Goal: Find specific page/section: Find specific page/section

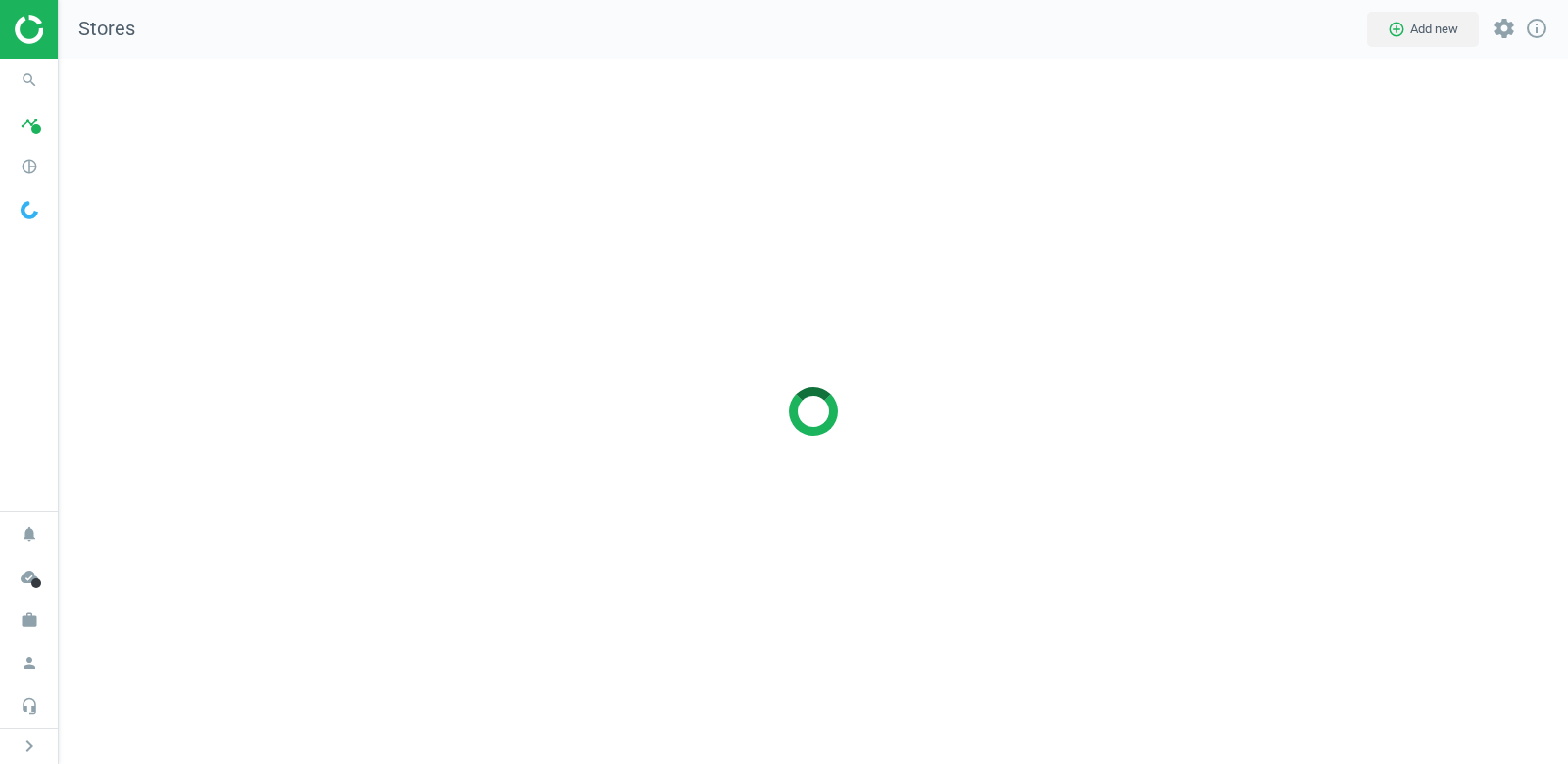
scroll to position [706, 1510]
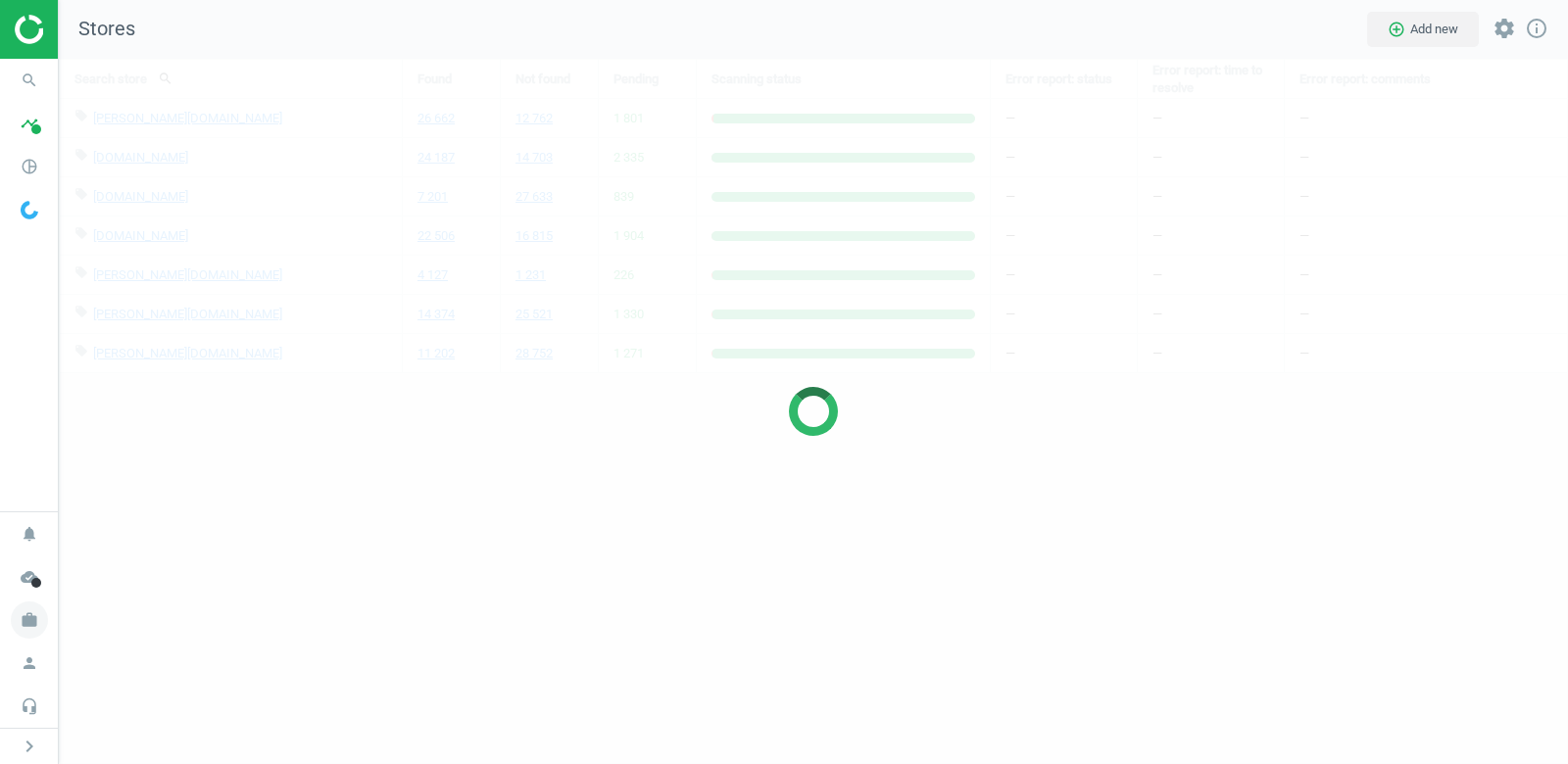
click at [38, 630] on icon "work" at bounding box center [29, 619] width 37 height 37
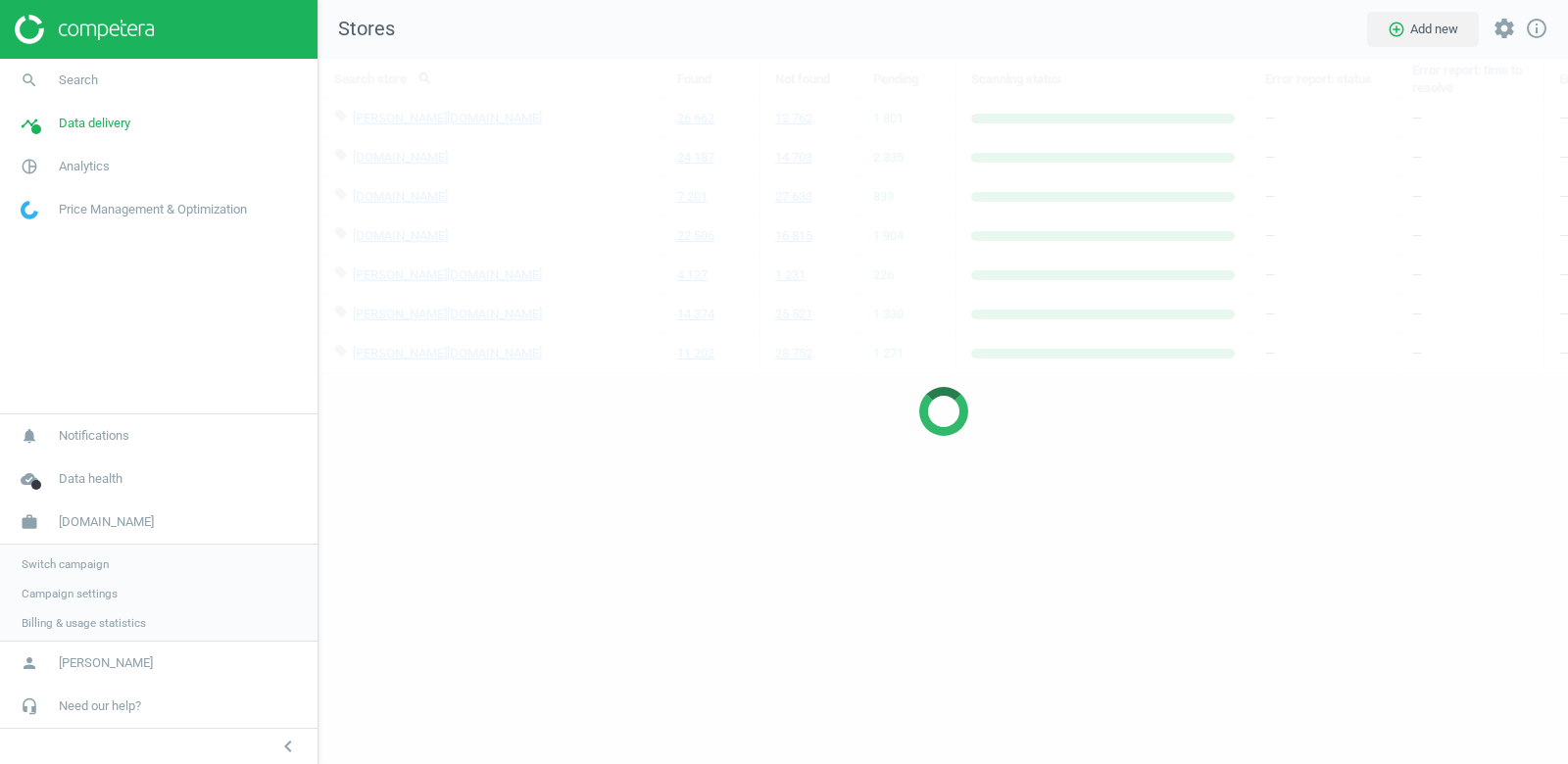
scroll to position [706, 1251]
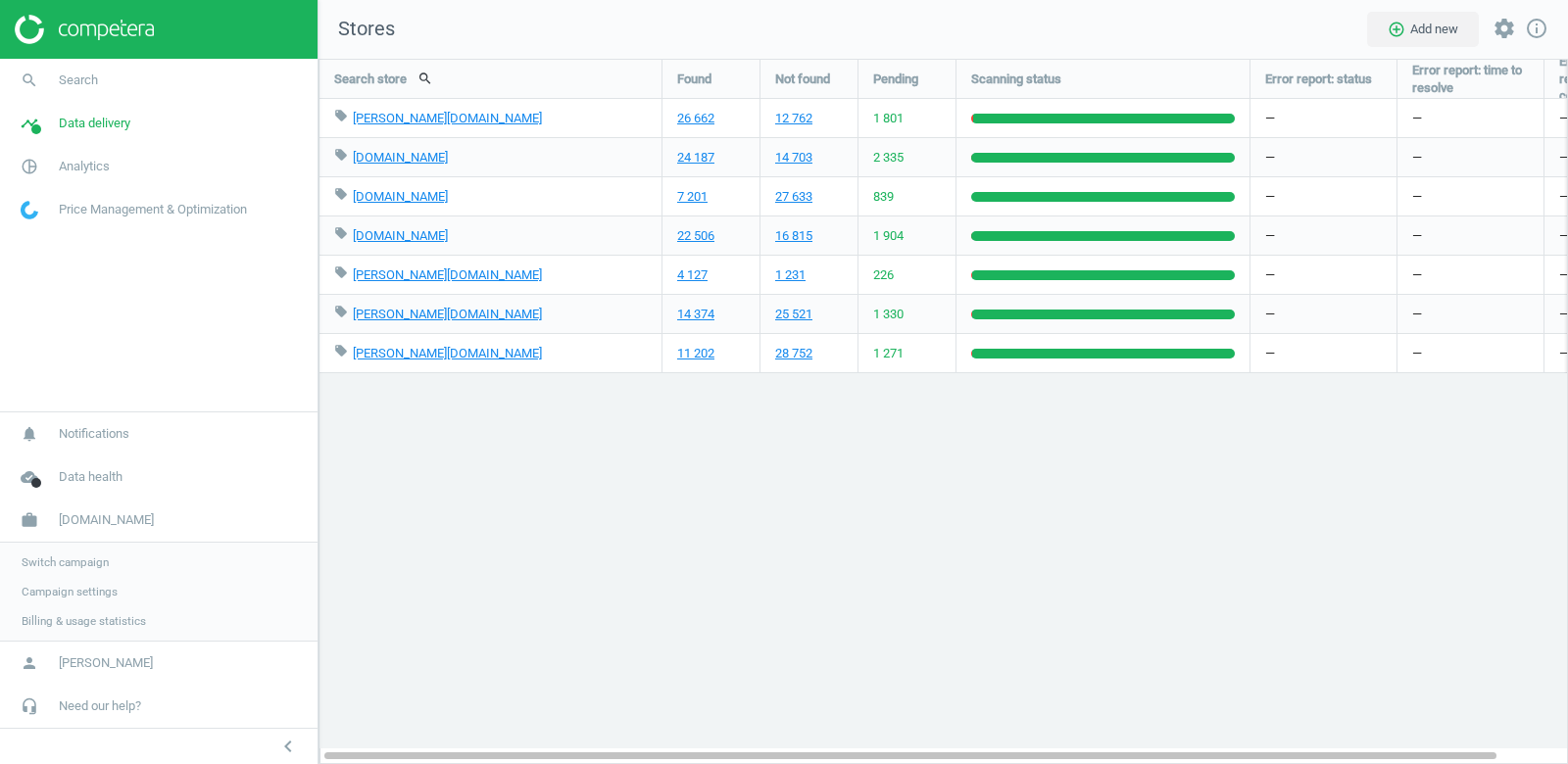
click at [85, 562] on span "Switch campaign" at bounding box center [65, 563] width 87 height 16
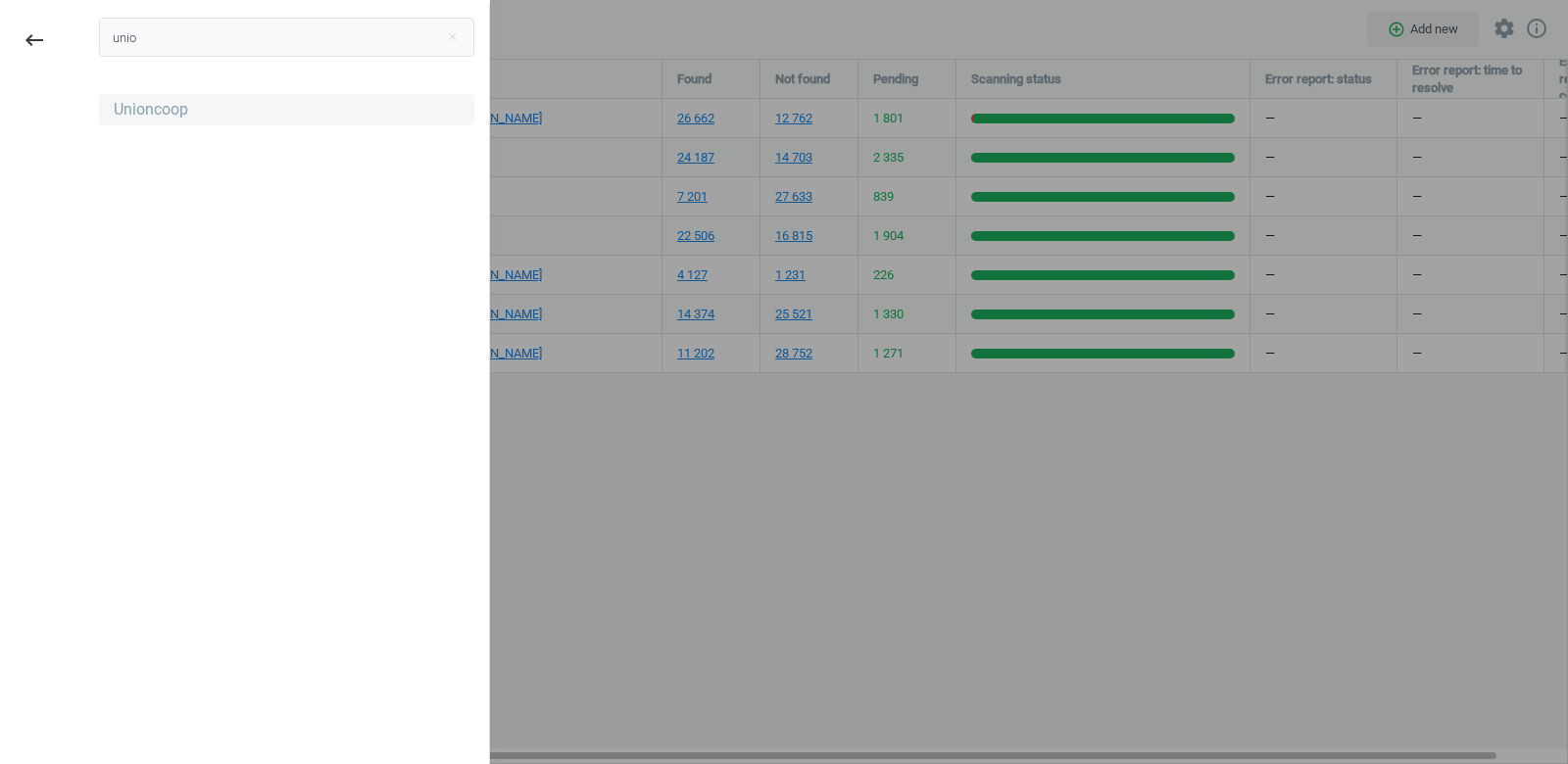
type input "unio"
click at [145, 116] on div "Unioncoop" at bounding box center [151, 110] width 75 height 22
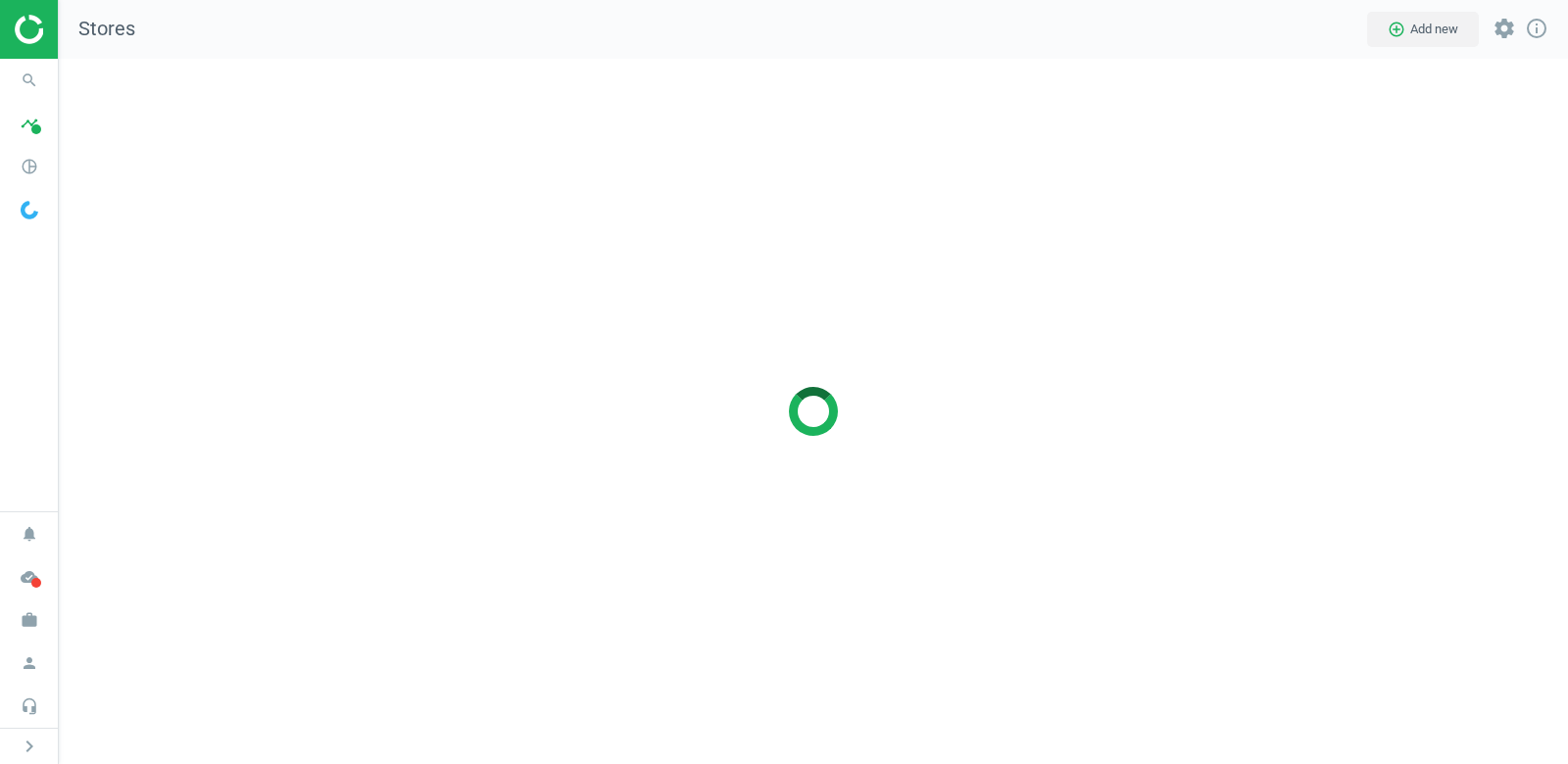
scroll to position [706, 1510]
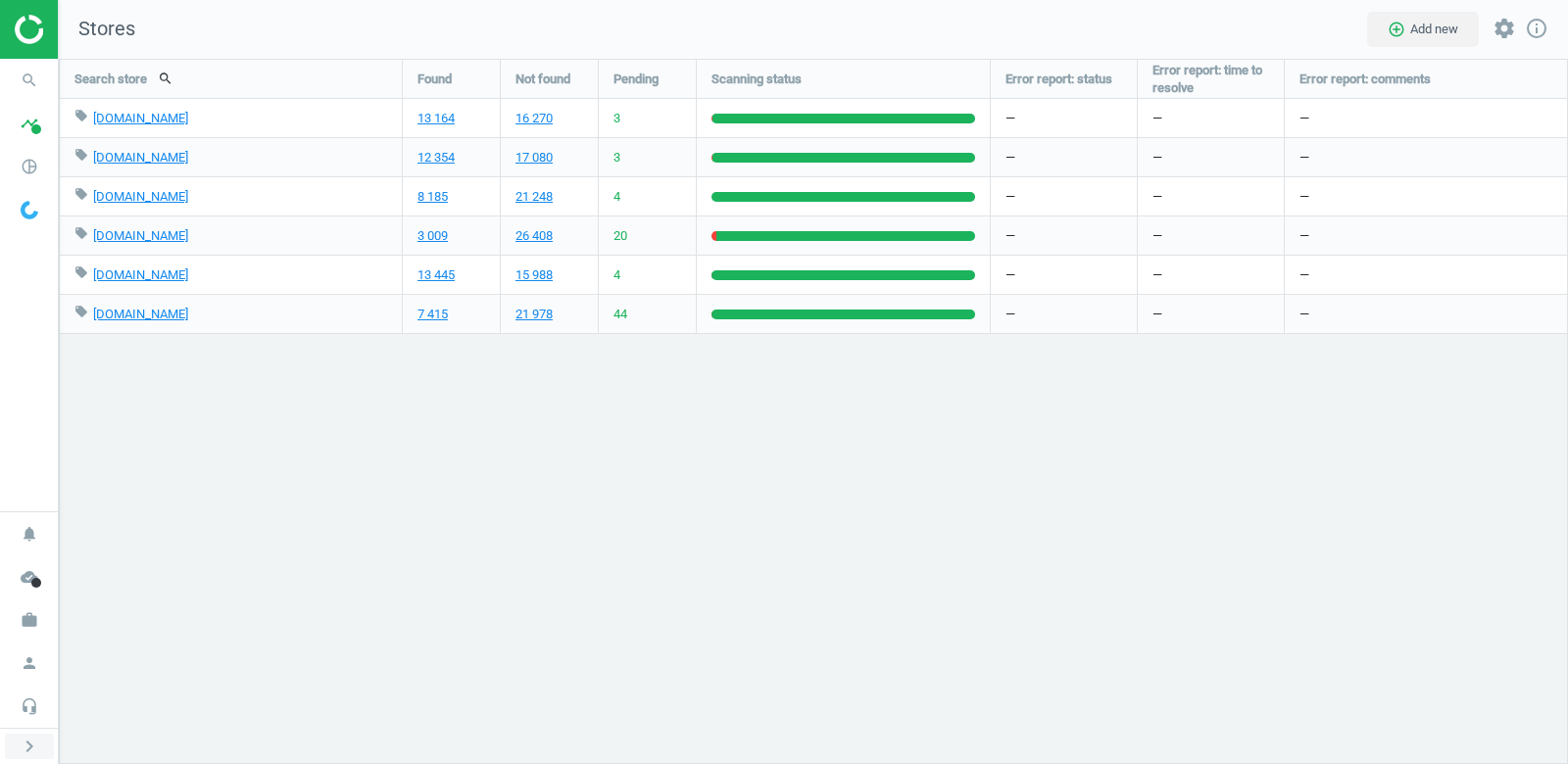
click at [32, 747] on icon "chevron_right" at bounding box center [30, 747] width 24 height 24
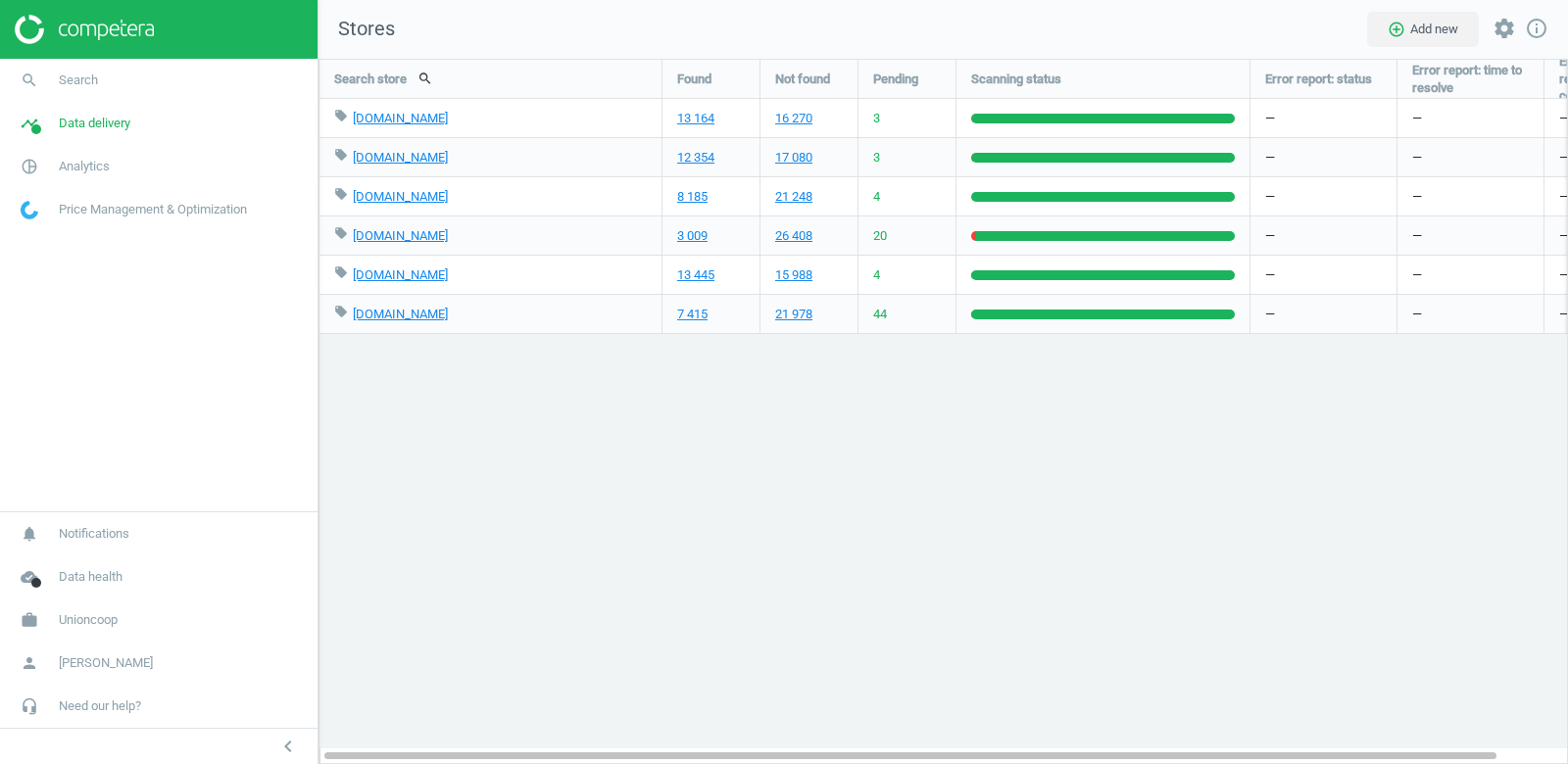
scroll to position [706, 1251]
click at [81, 172] on span "Analytics" at bounding box center [84, 167] width 51 height 18
click at [75, 126] on span "Data delivery" at bounding box center [95, 124] width 72 height 18
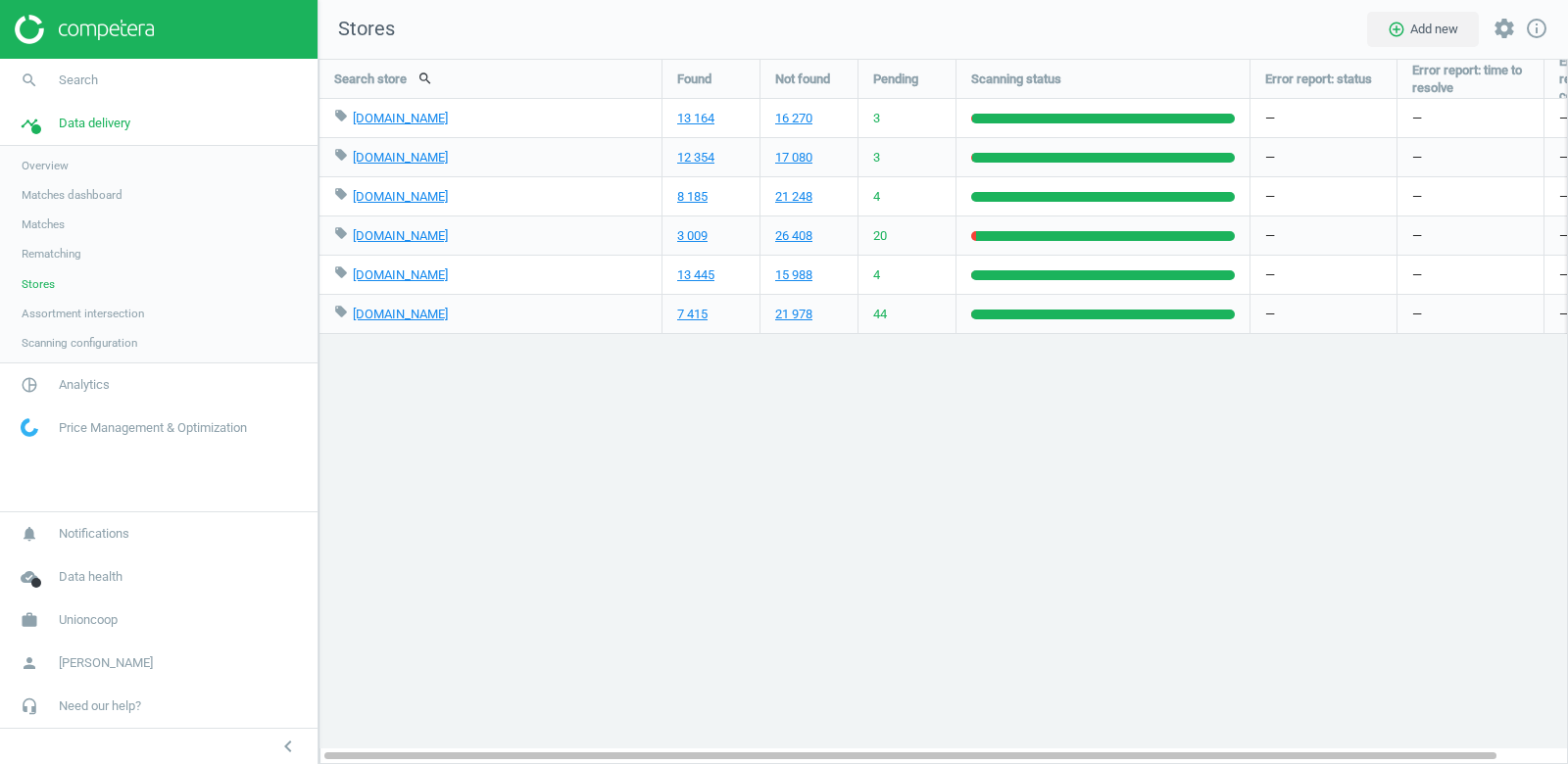
click at [57, 246] on span "Rematching" at bounding box center [52, 254] width 60 height 16
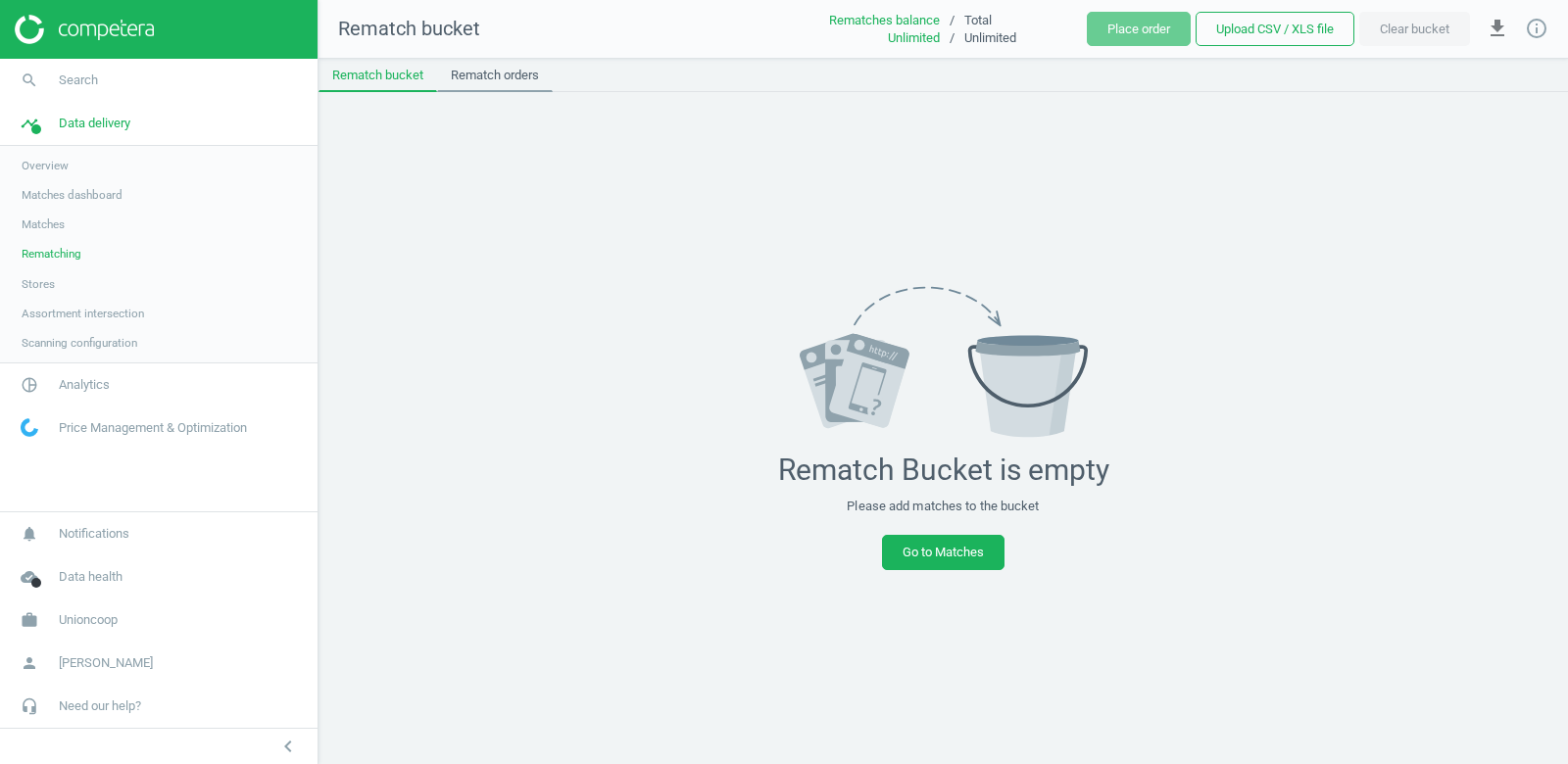
click at [508, 81] on link "Rematch orders" at bounding box center [495, 75] width 116 height 33
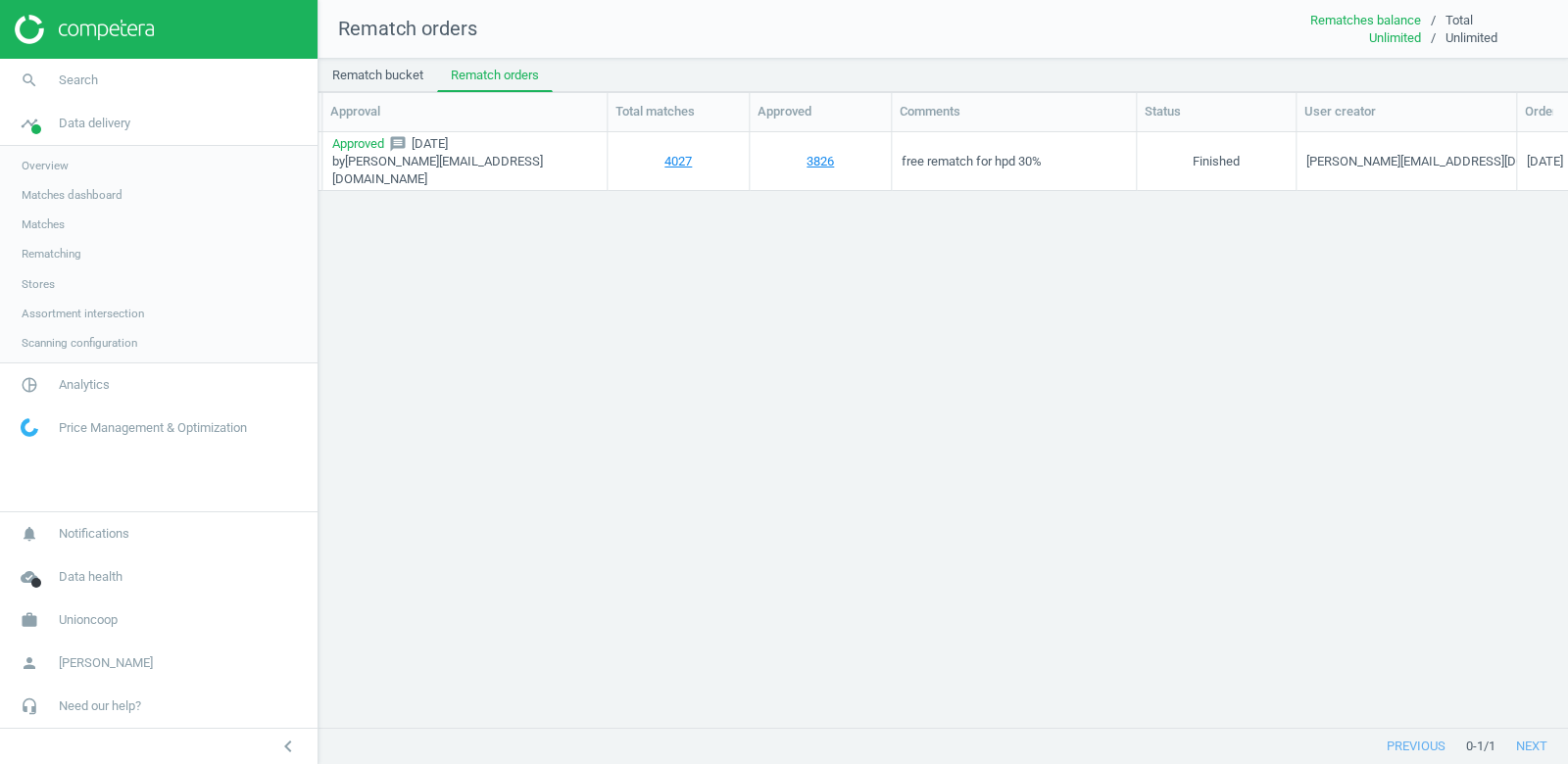
scroll to position [0, 325]
